Goal: Task Accomplishment & Management: Use online tool/utility

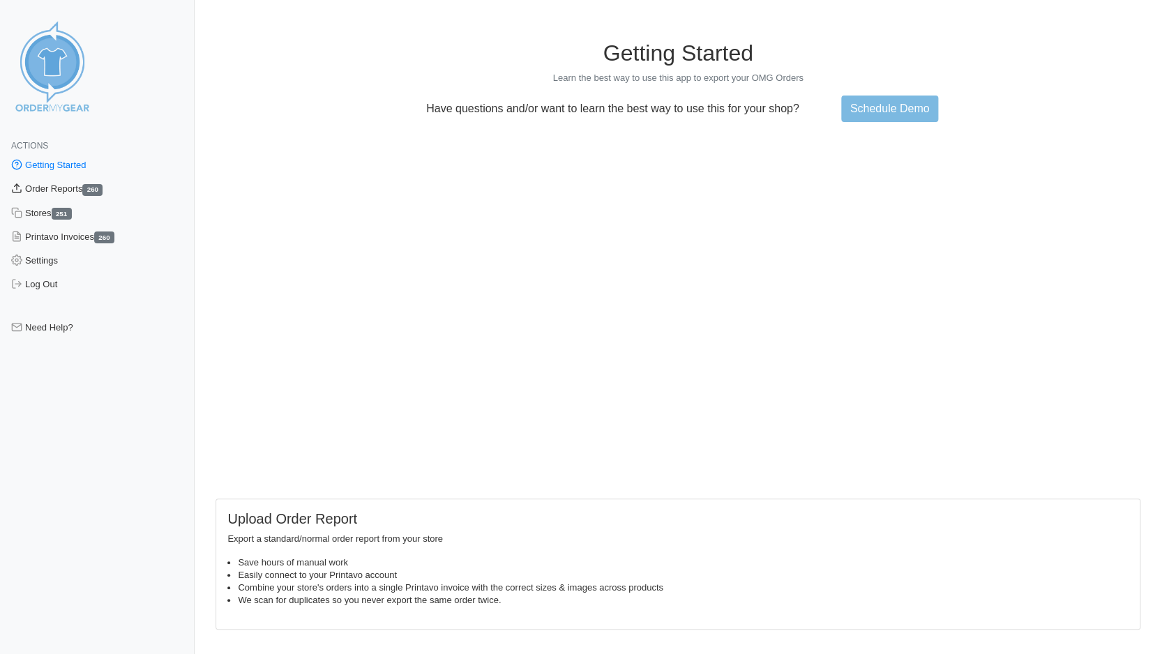
click at [47, 191] on link "Order Reports 260" at bounding box center [97, 189] width 195 height 24
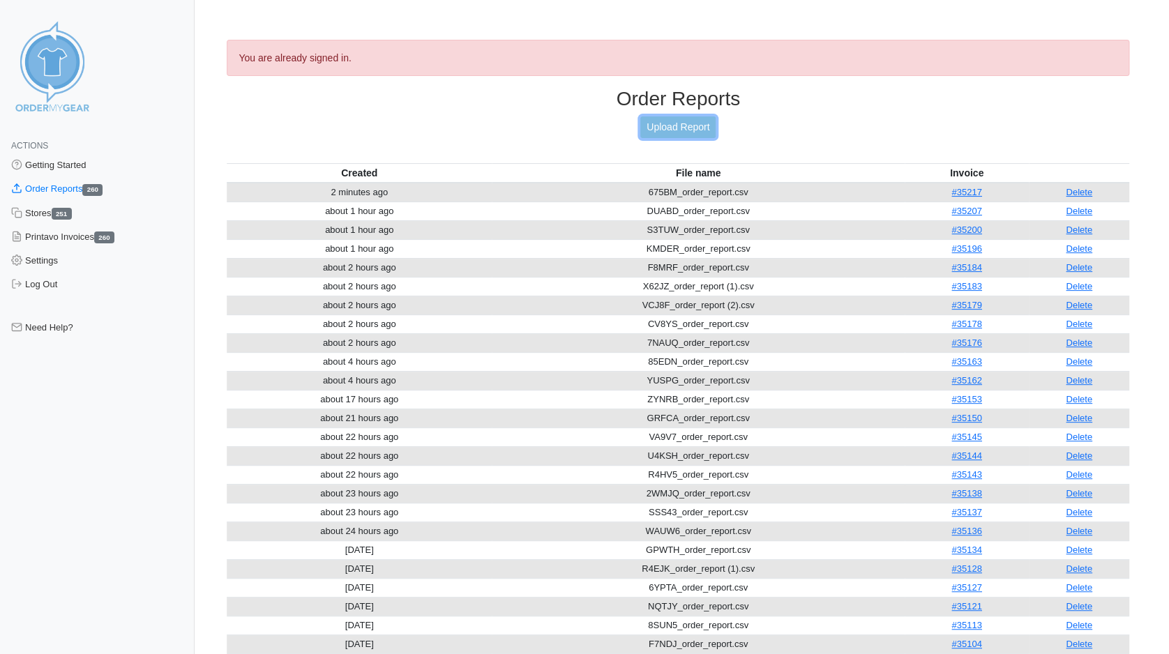
click at [684, 126] on link "Upload Report" at bounding box center [677, 128] width 75 height 22
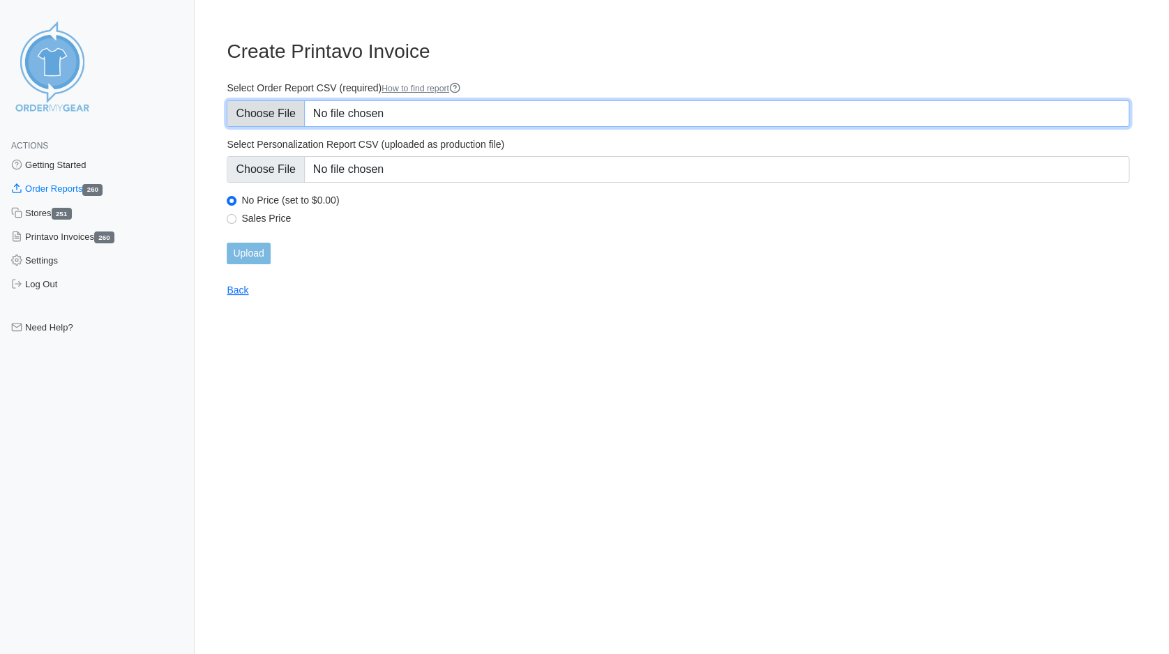
click at [260, 107] on input "Select Order Report CSV (required) How to find report" at bounding box center [678, 113] width 903 height 27
type input "C:\fakepath\534K3_order_report.csv"
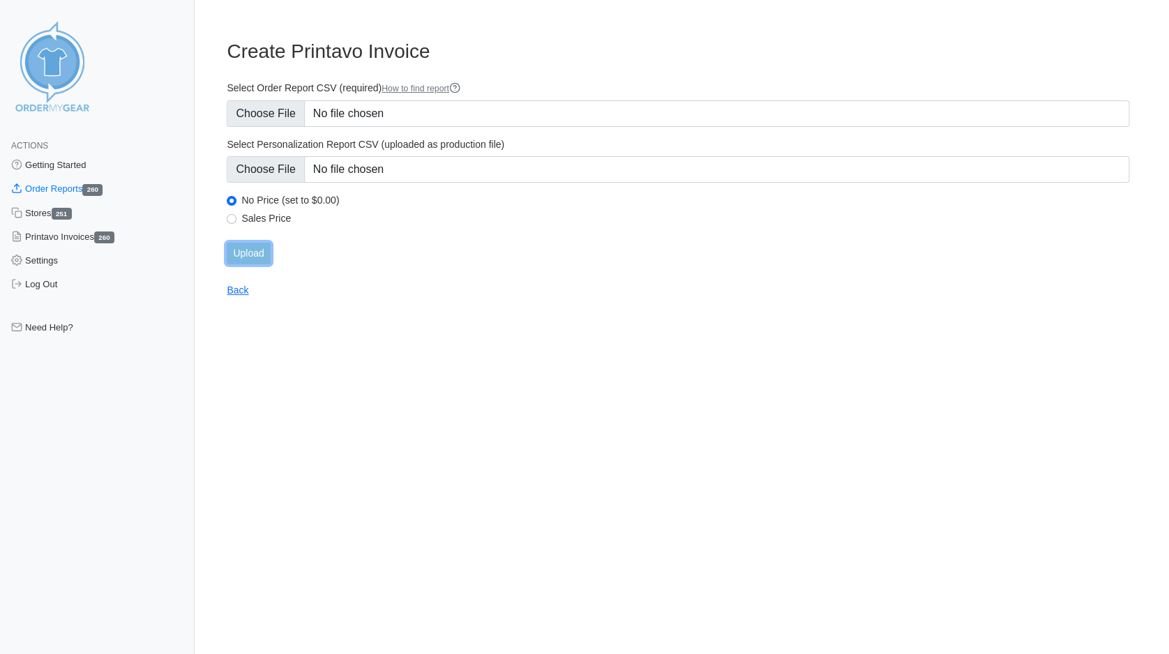
click at [250, 249] on input "Upload" at bounding box center [248, 254] width 43 height 22
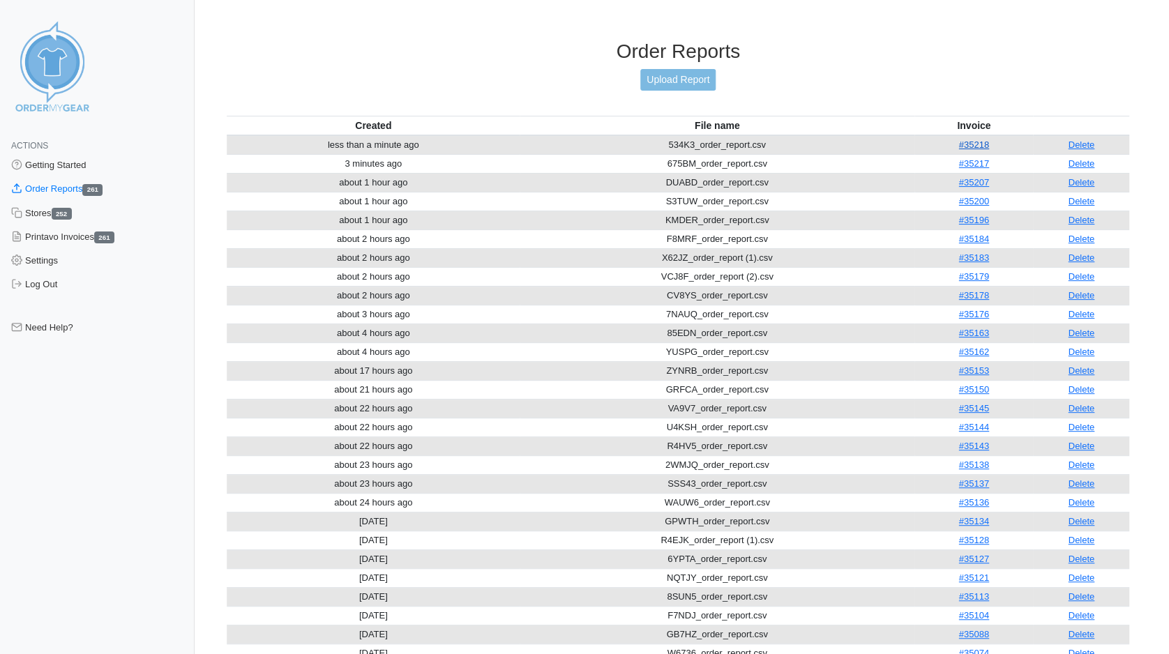
click at [972, 140] on link "#35218" at bounding box center [974, 145] width 30 height 10
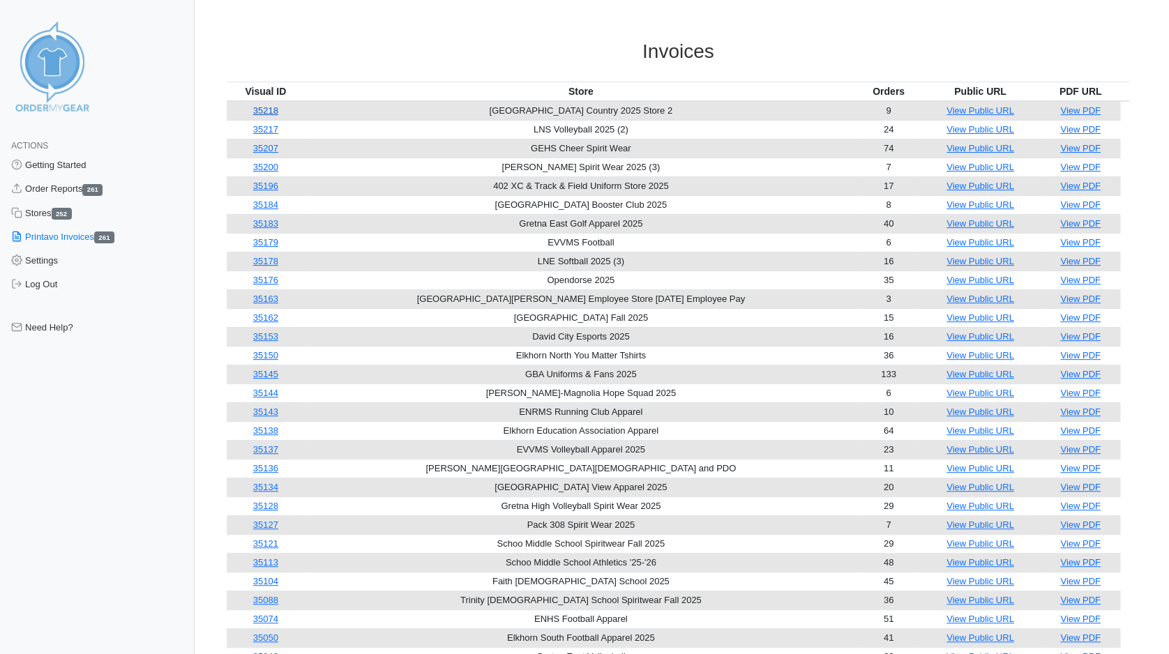
click at [264, 108] on link "35218" at bounding box center [265, 110] width 25 height 10
click at [48, 188] on link "Order Reports 261" at bounding box center [97, 189] width 195 height 24
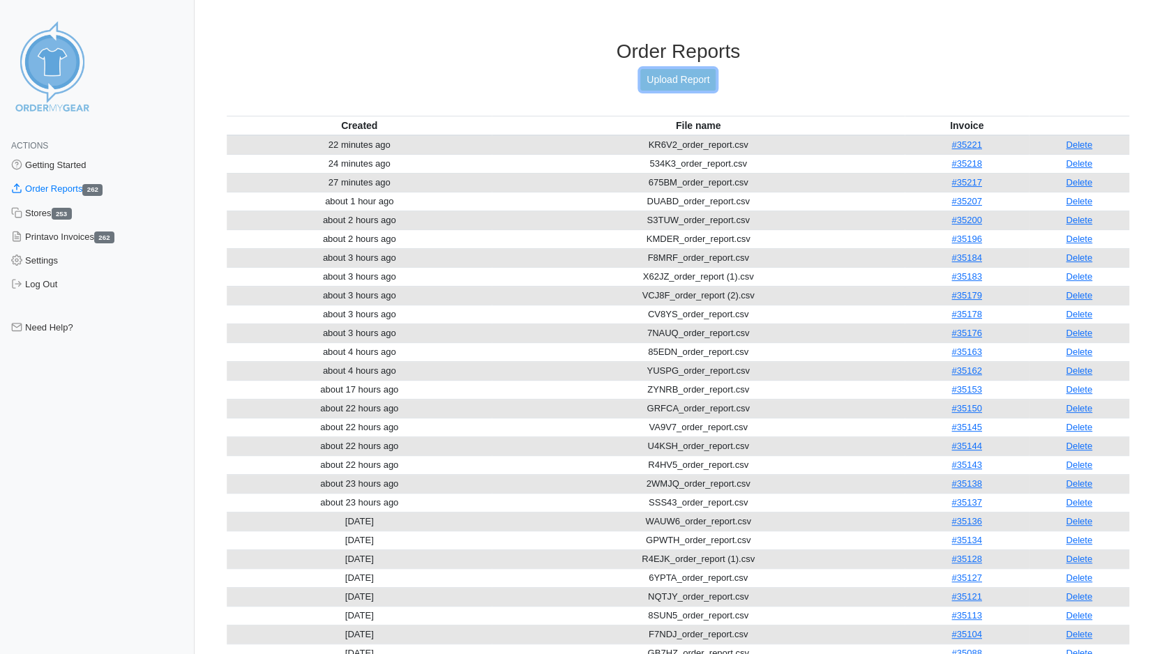
click at [683, 77] on link "Upload Report" at bounding box center [677, 80] width 75 height 22
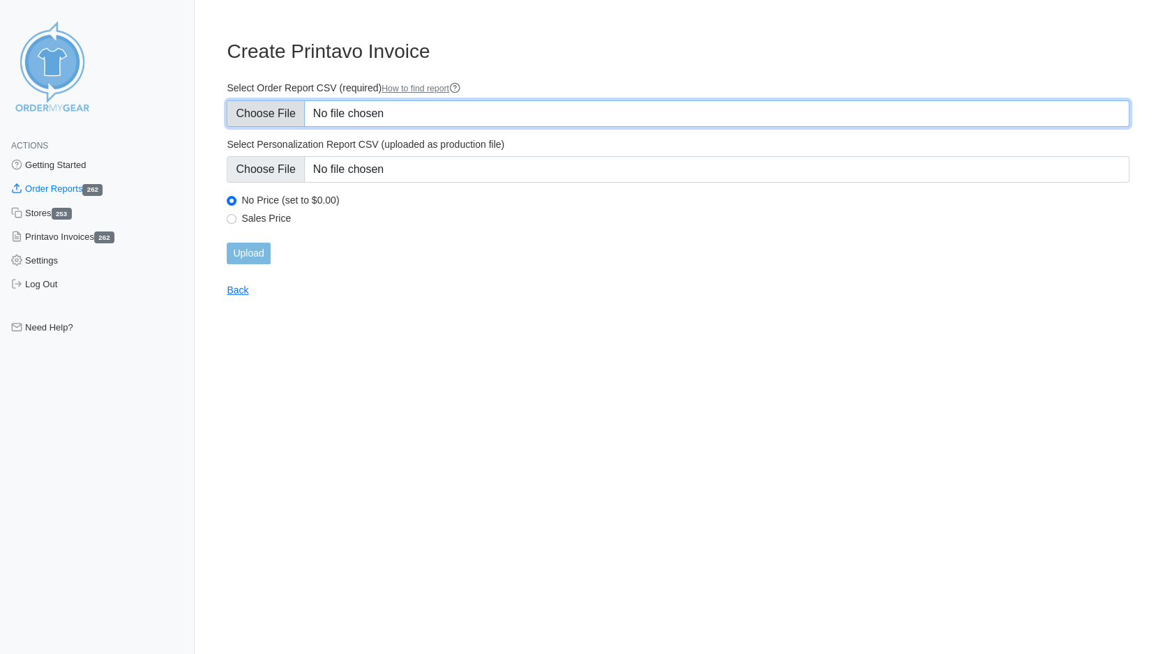
click at [252, 115] on input "Select Order Report CSV (required) How to find report" at bounding box center [678, 113] width 903 height 27
type input "C:\fakepath\QZA4B_order_report.csv"
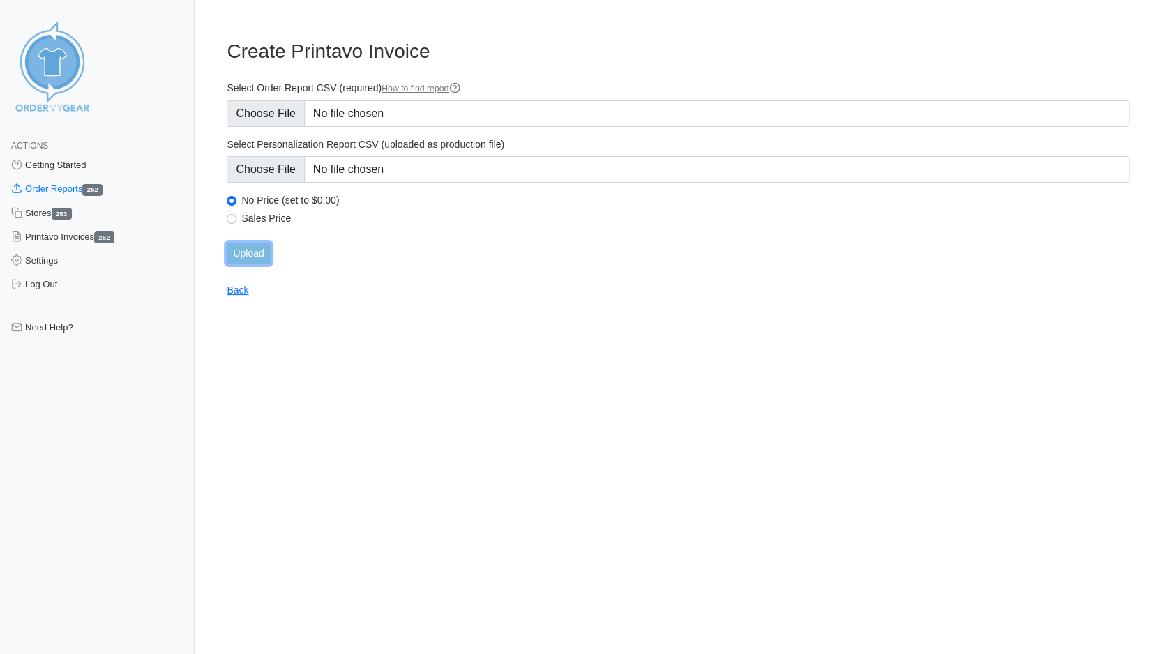
click at [238, 253] on input "Upload" at bounding box center [248, 254] width 43 height 22
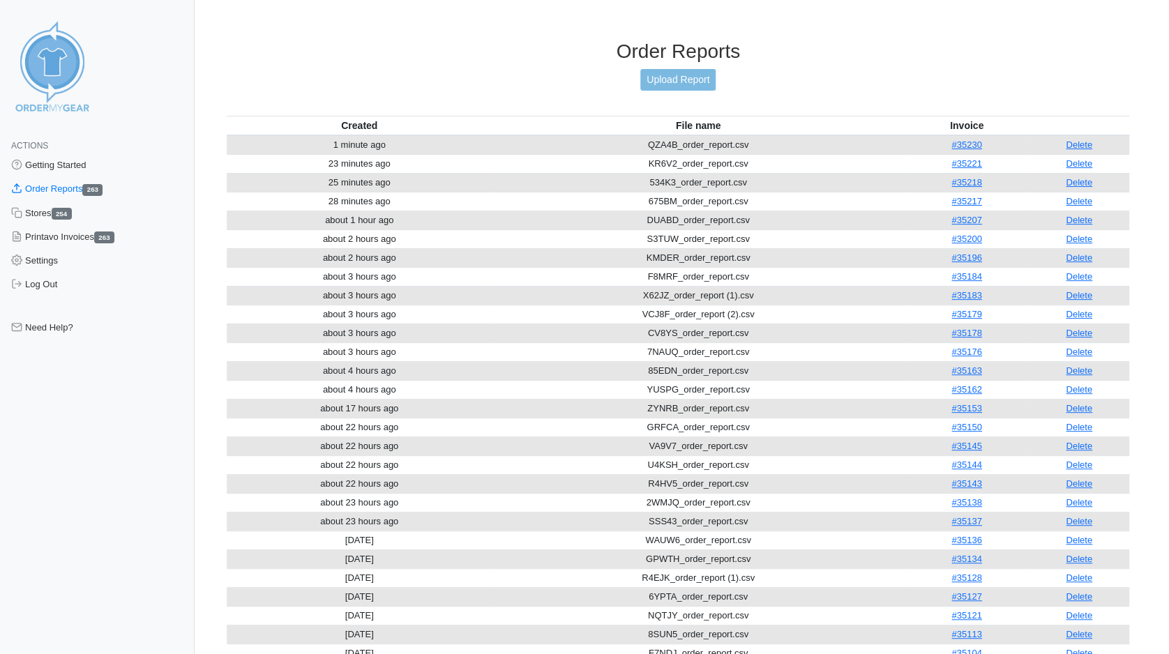
click at [966, 140] on link "#35230" at bounding box center [967, 145] width 30 height 10
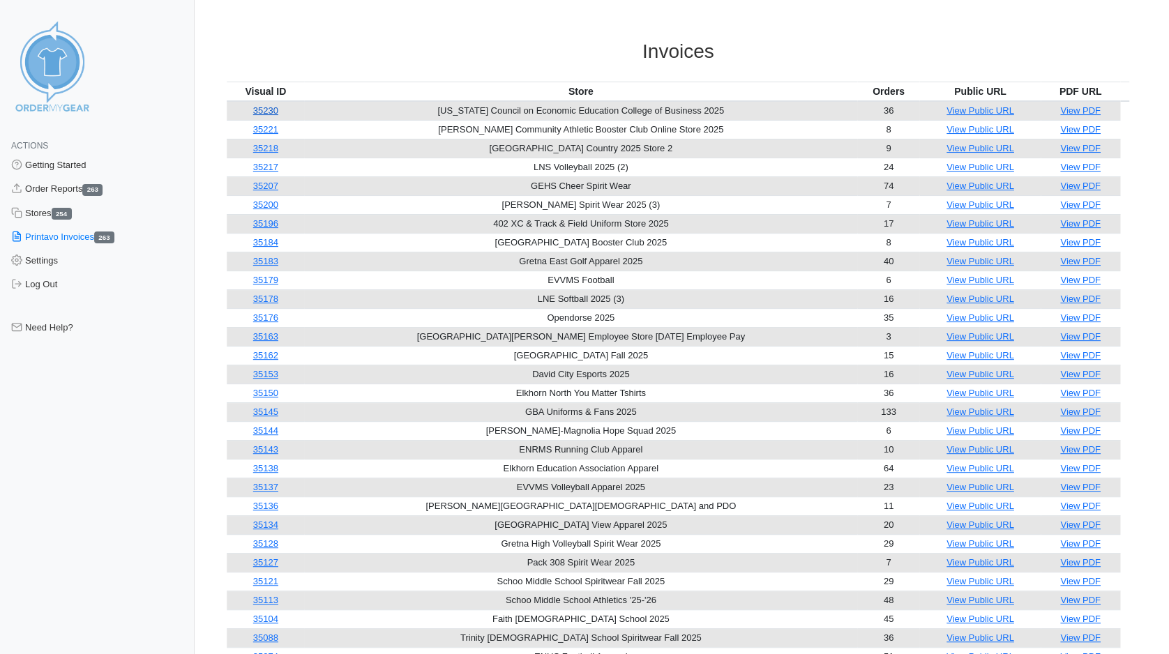
click at [268, 108] on link "35230" at bounding box center [265, 110] width 25 height 10
